Goal: Find specific page/section: Find specific page/section

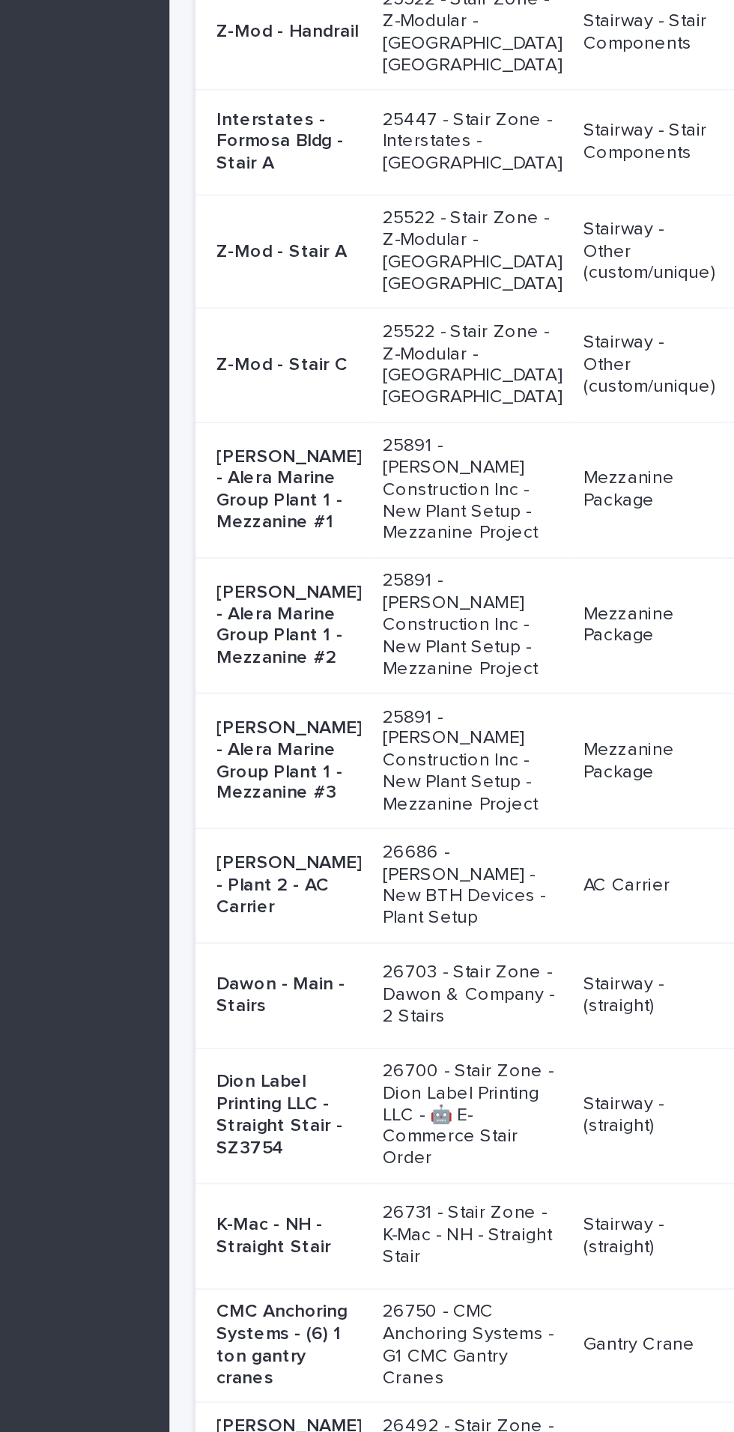
scroll to position [91, 0]
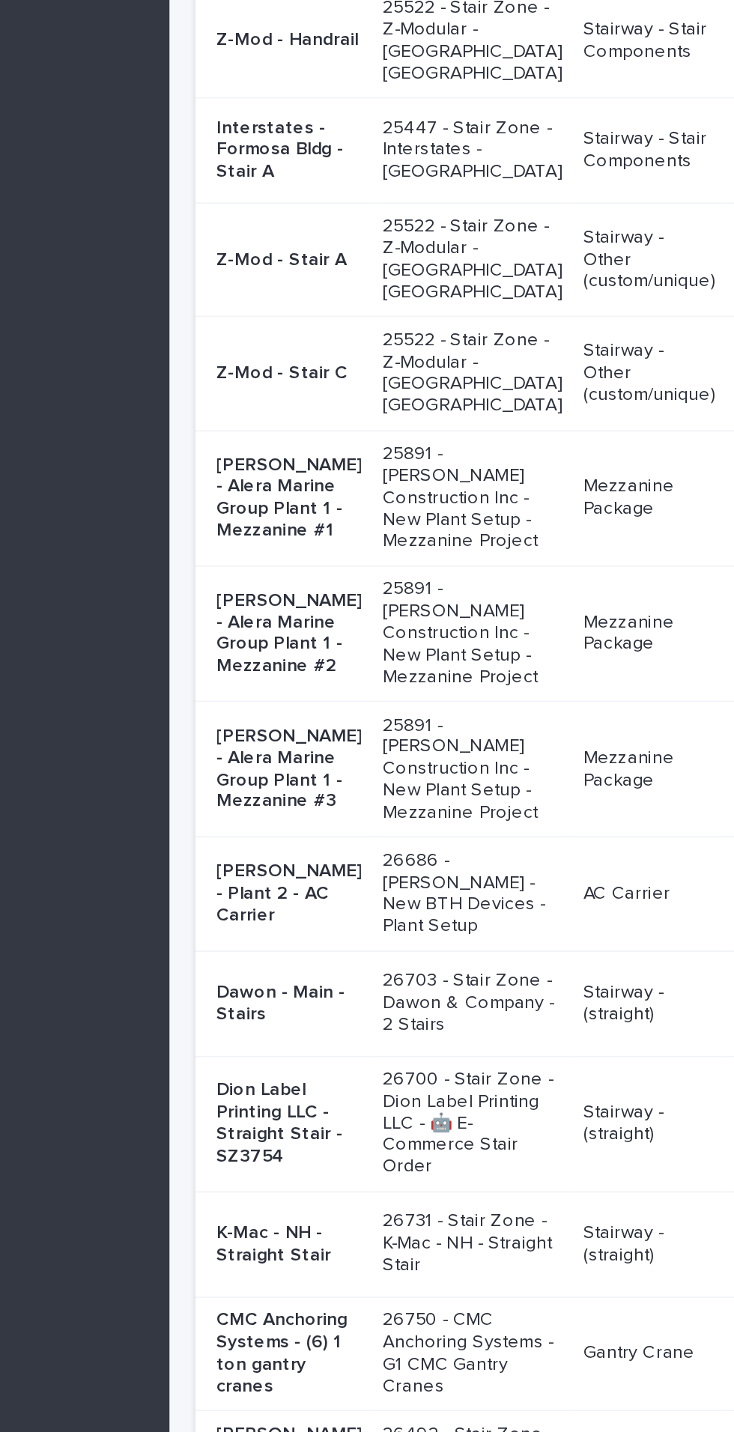
click at [302, 701] on p "[PERSON_NAME] - Alera Marine Group Plant 1 - Mezzanine #1" at bounding box center [316, 676] width 84 height 50
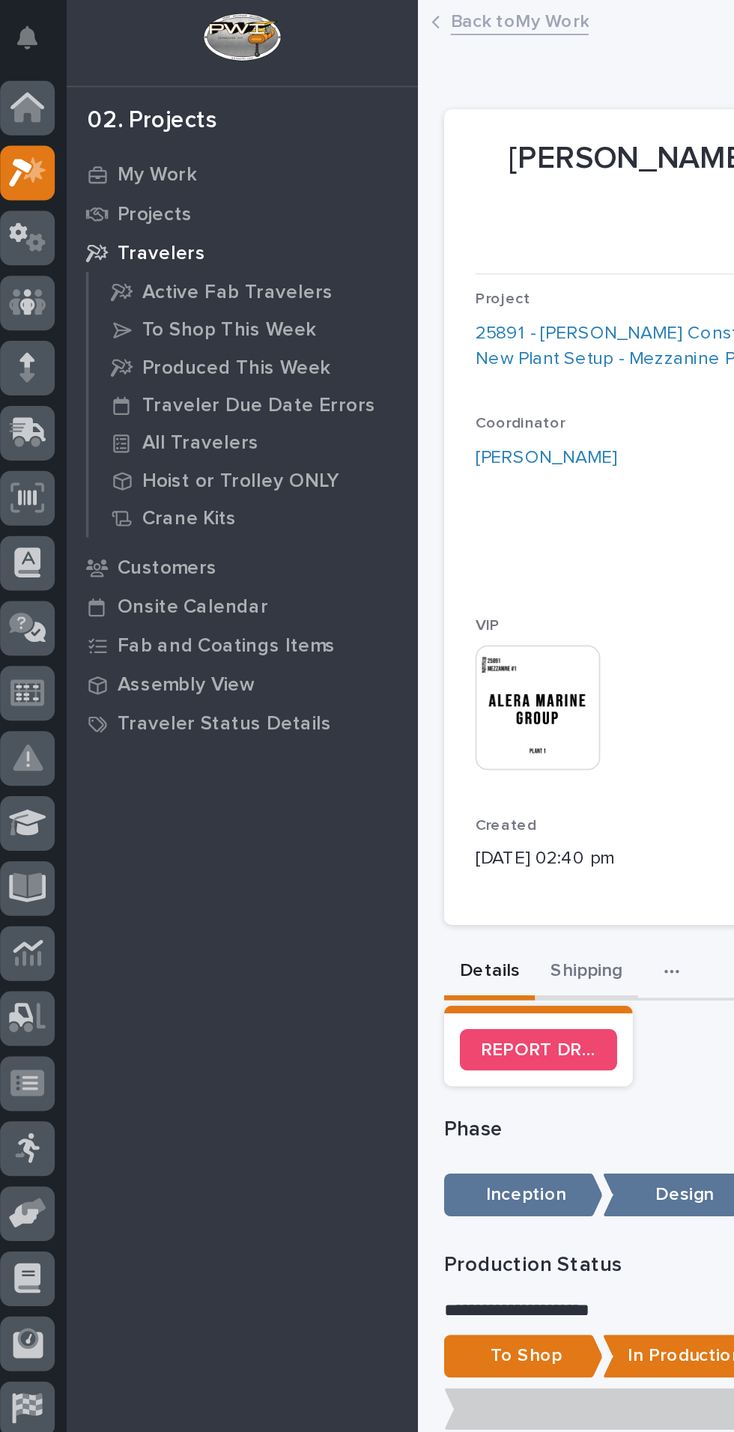
click at [341, 544] on button "Shipping" at bounding box center [343, 559] width 59 height 31
